Goal: Submit feedback/report problem: Submit feedback/report problem

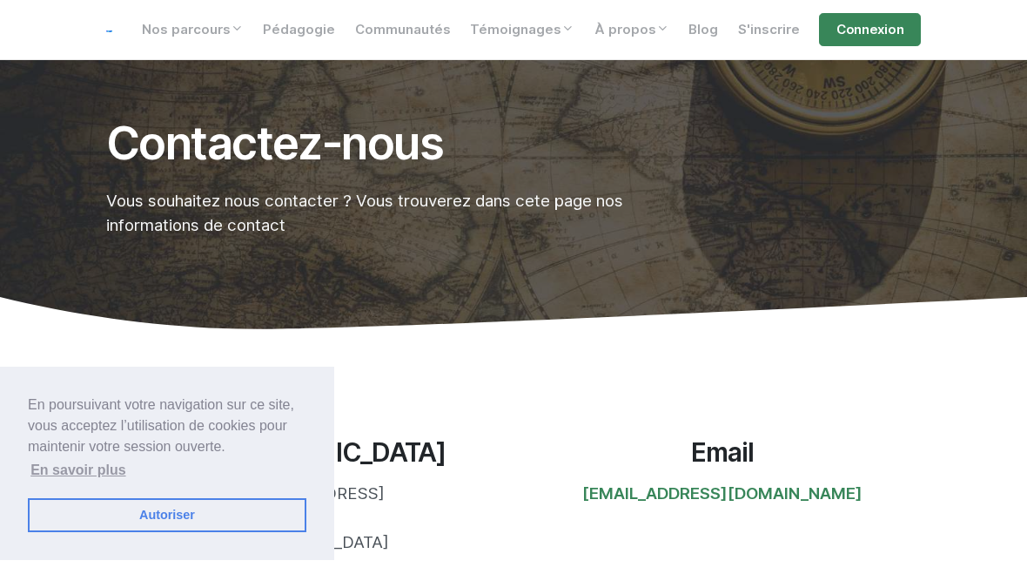
click at [119, 525] on link "Autoriser" at bounding box center [167, 515] width 279 height 35
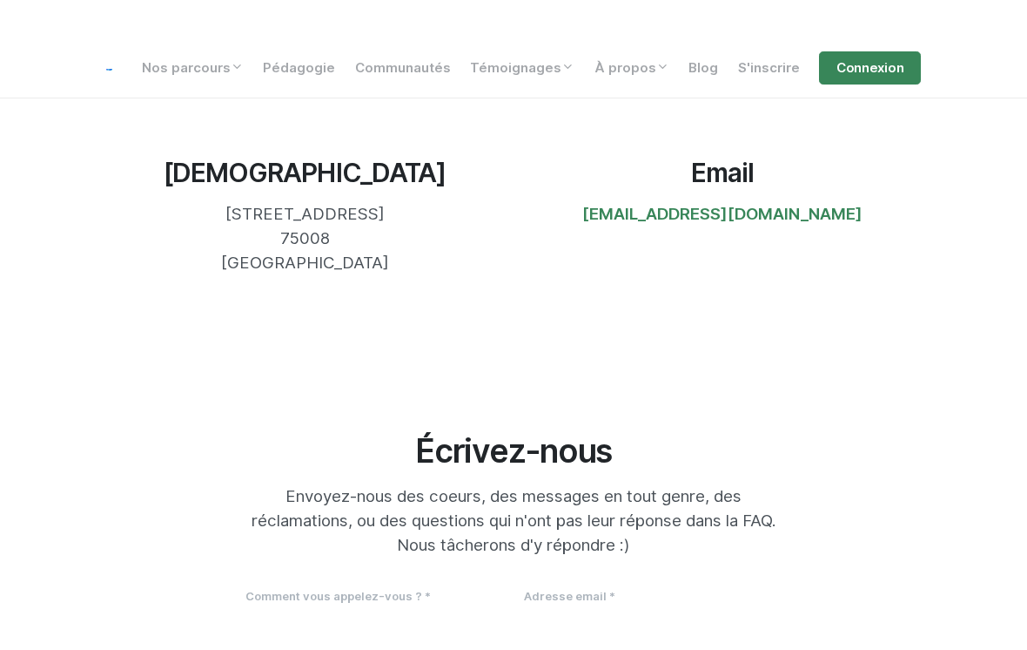
scroll to position [519, 0]
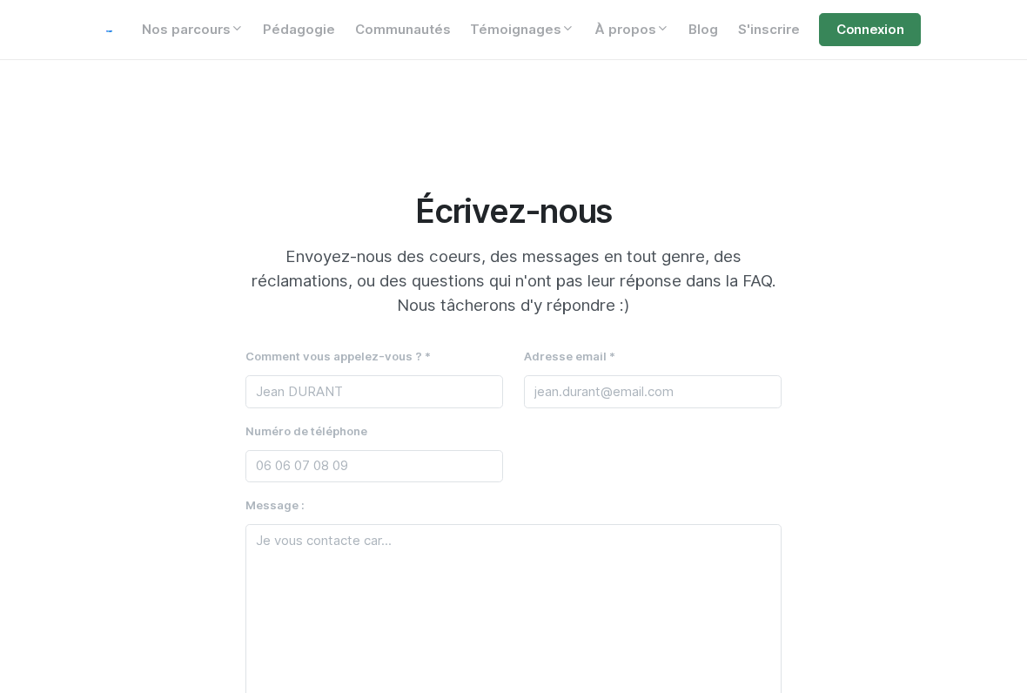
click at [259, 418] on div "Comment vous appelez-vous ? * Votre nom s'il vous plaît" at bounding box center [374, 384] width 279 height 75
click at [273, 421] on div "Numéro de téléphone" at bounding box center [375, 452] width 258 height 62
click at [261, 401] on input "text" at bounding box center [375, 391] width 258 height 33
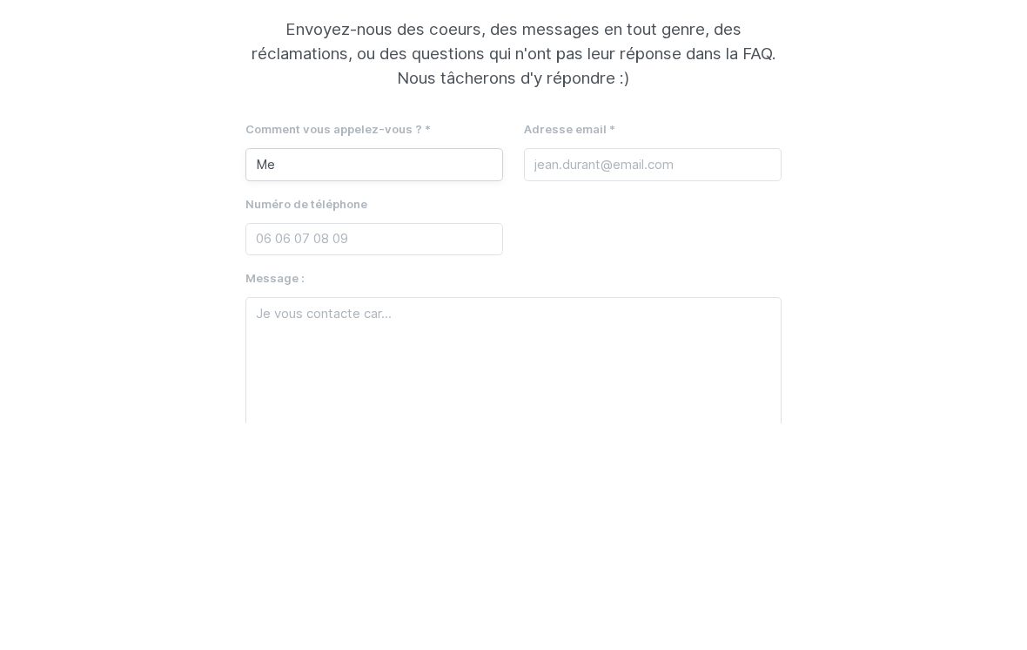
type input "M"
type input "Gamers"
click at [543, 375] on input "email" at bounding box center [653, 391] width 258 height 33
type input "[EMAIL_ADDRESS][DOMAIN_NAME]"
click at [254, 450] on input "tel" at bounding box center [375, 466] width 258 height 33
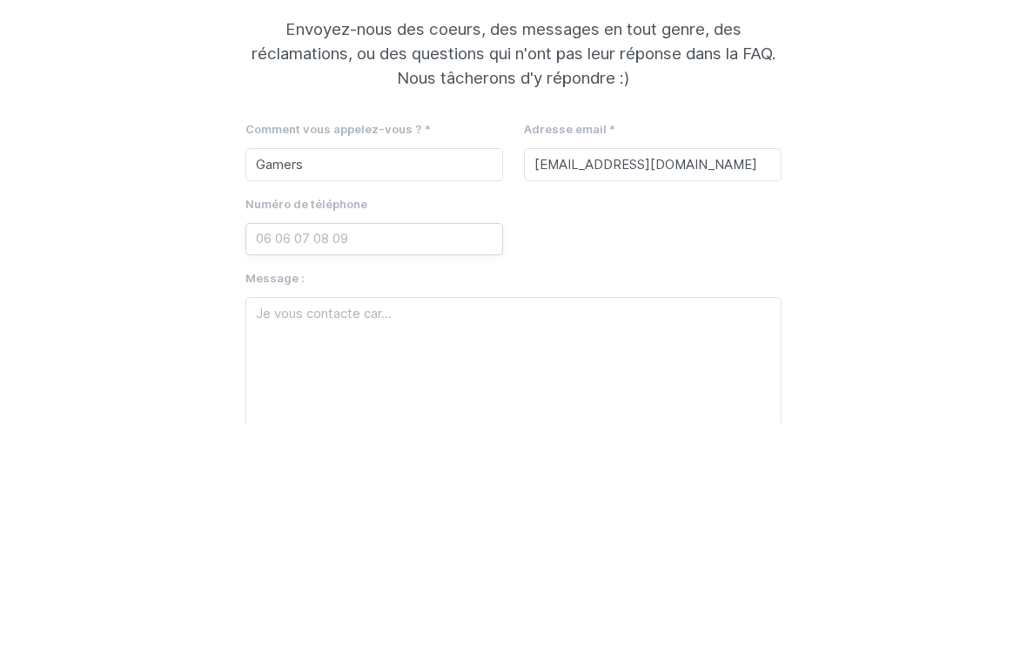
scroll to position [794, 0]
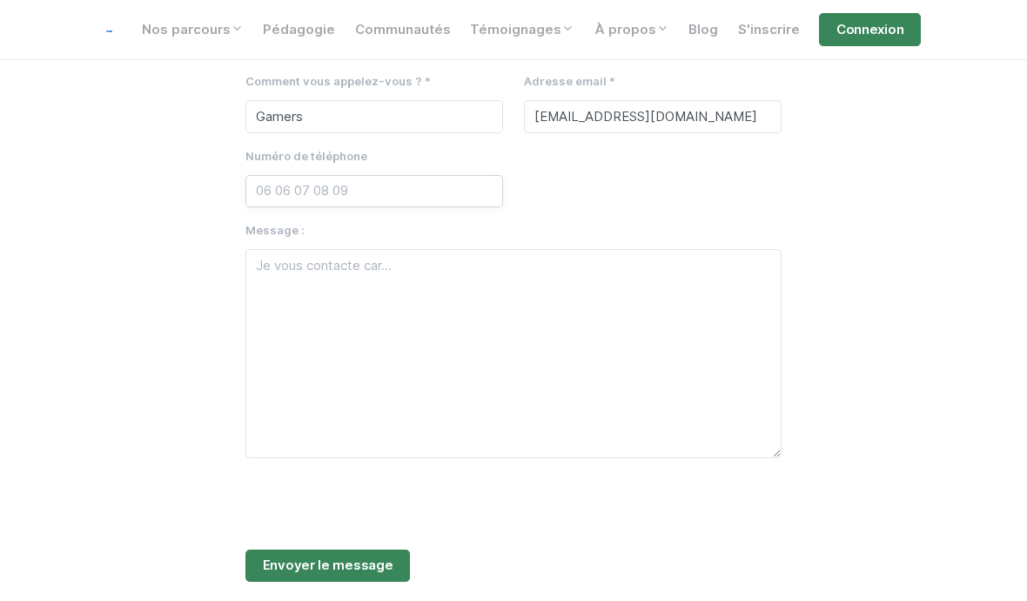
paste input "[PHONE_NUMBER]"
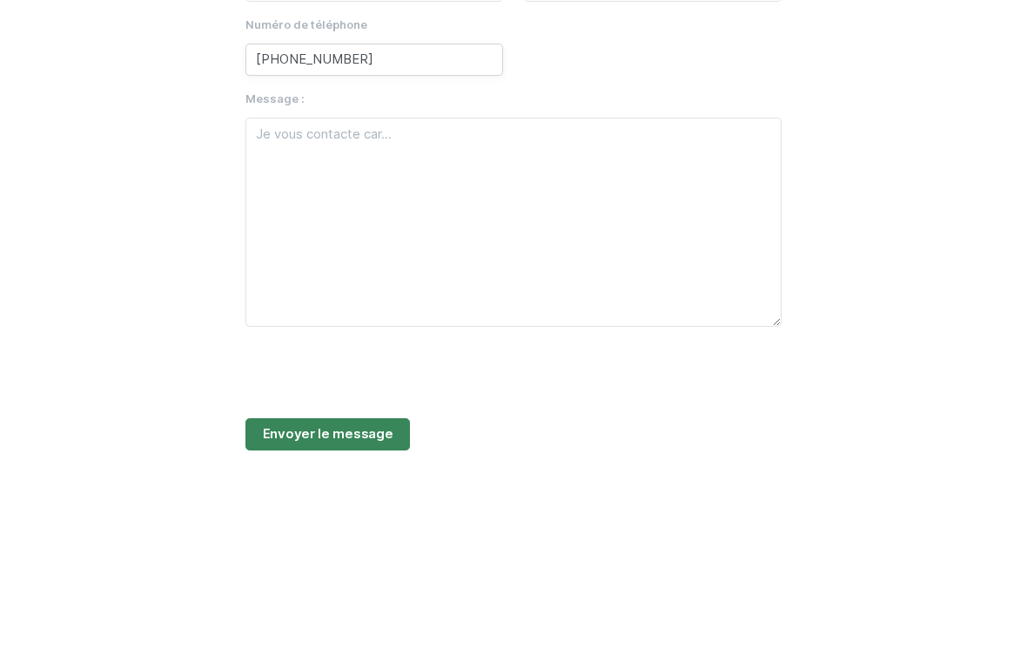
type input "[PHONE_NUMBER]"
click at [295, 249] on textarea at bounding box center [514, 353] width 536 height 209
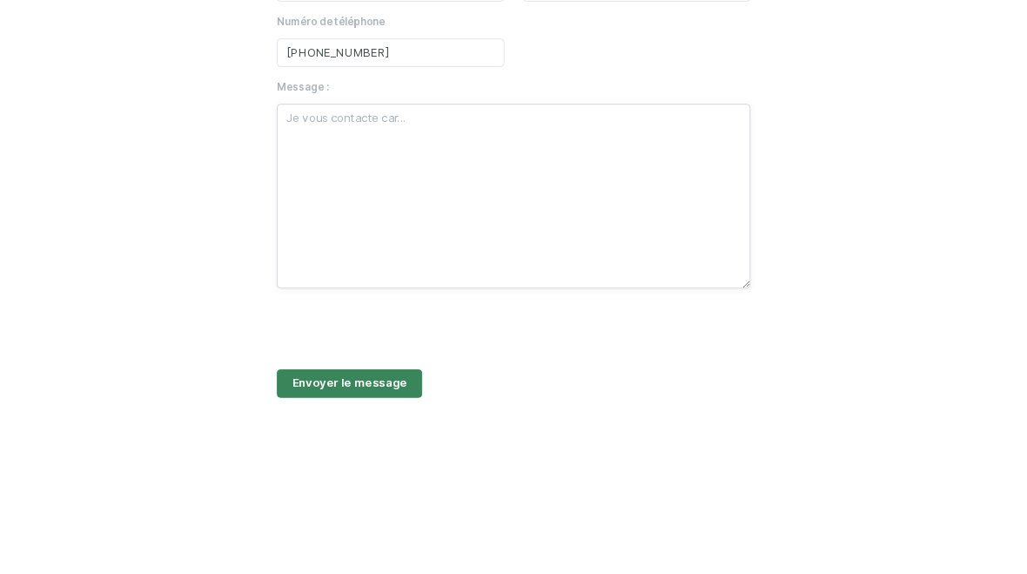
scroll to position [974, 0]
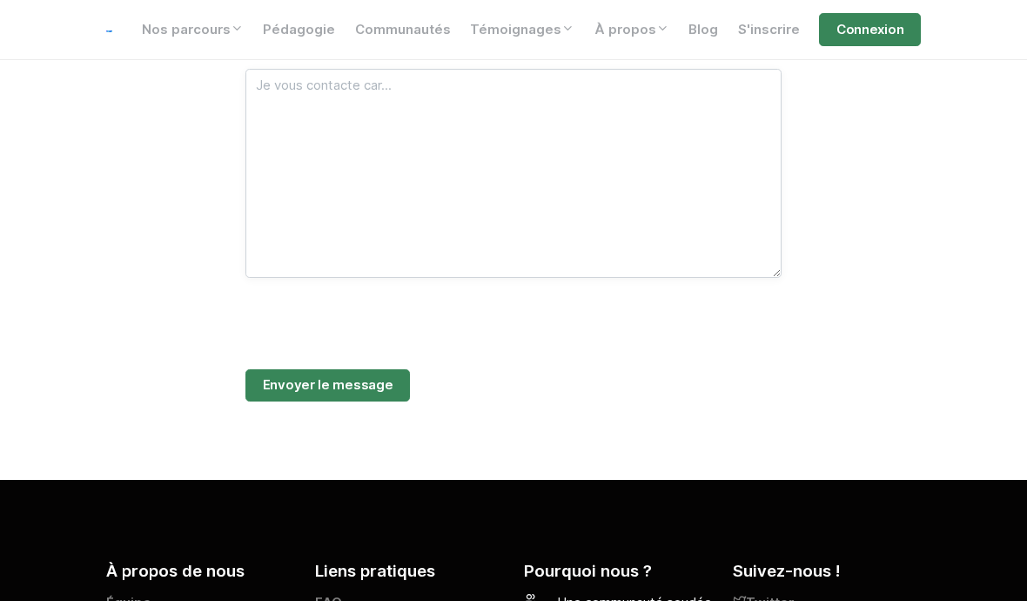
paste textarea "[URL][DOMAIN_NAME]?"
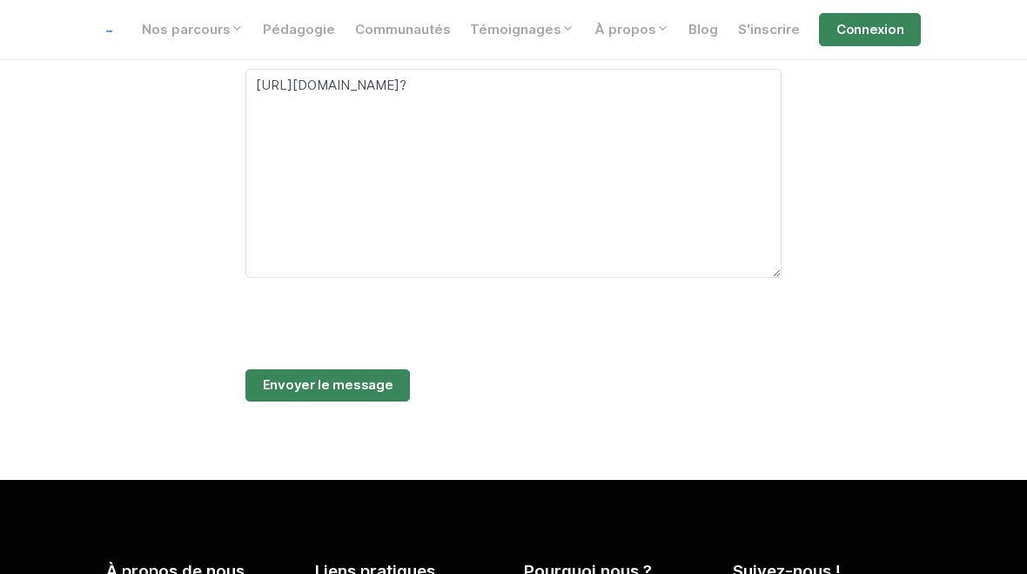
type textarea "[URL][DOMAIN_NAME]?"
click at [265, 385] on span "Envoyer le message" at bounding box center [328, 385] width 131 height 20
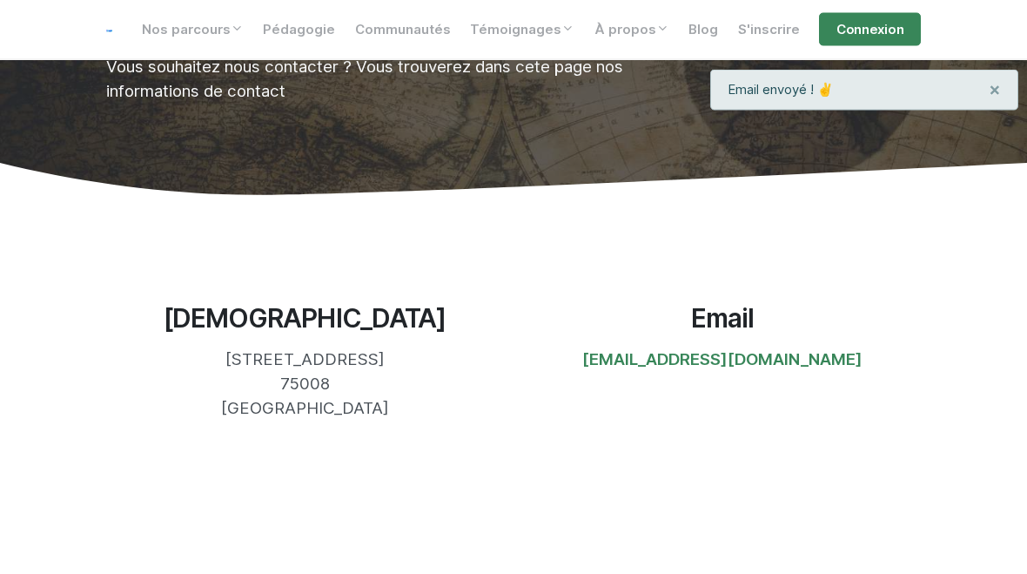
scroll to position [100, 0]
